Goal: Information Seeking & Learning: Learn about a topic

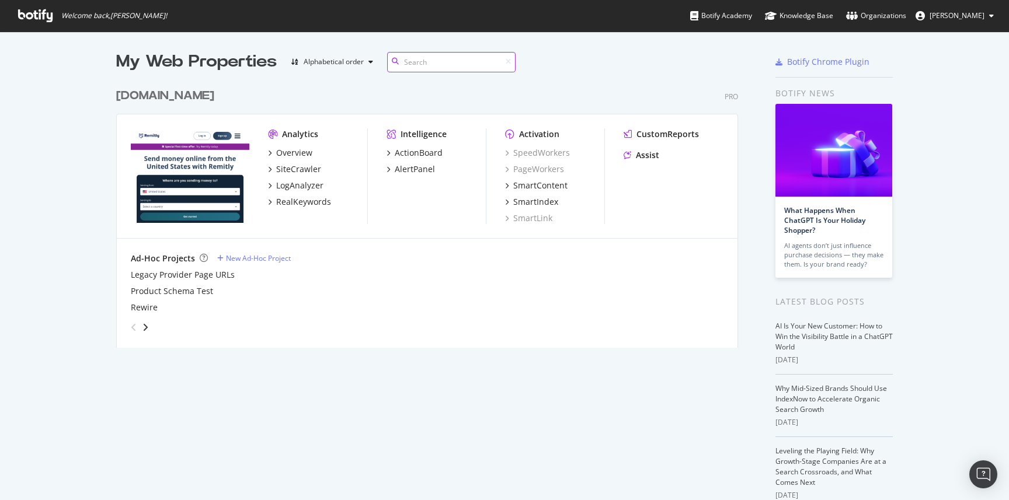
scroll to position [266, 622]
